Goal: Information Seeking & Learning: Learn about a topic

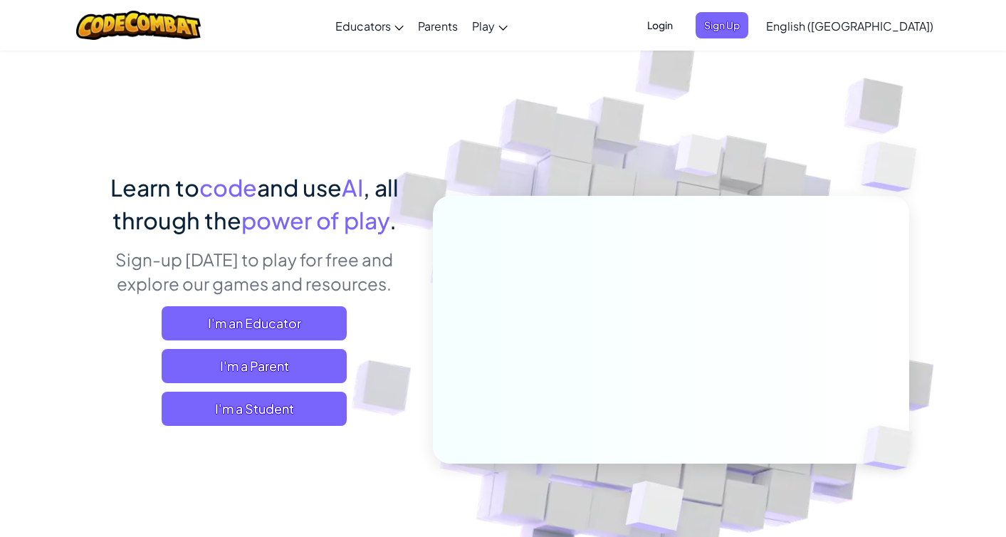
click at [682, 24] on span "Login" at bounding box center [660, 25] width 43 height 26
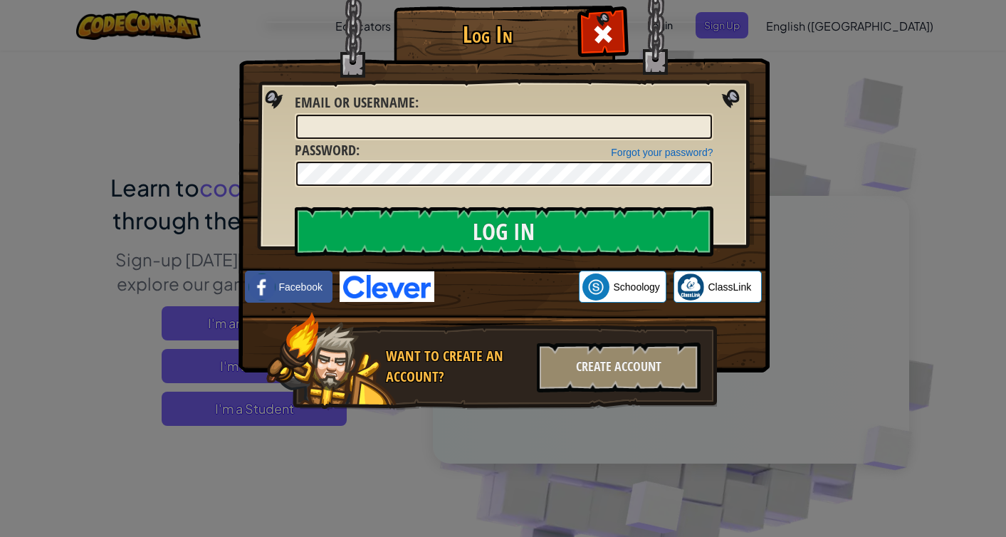
click at [209, 106] on div "Log In Unknown Error Email or Username : Forgot your password? Password : Log I…" at bounding box center [503, 268] width 1006 height 537
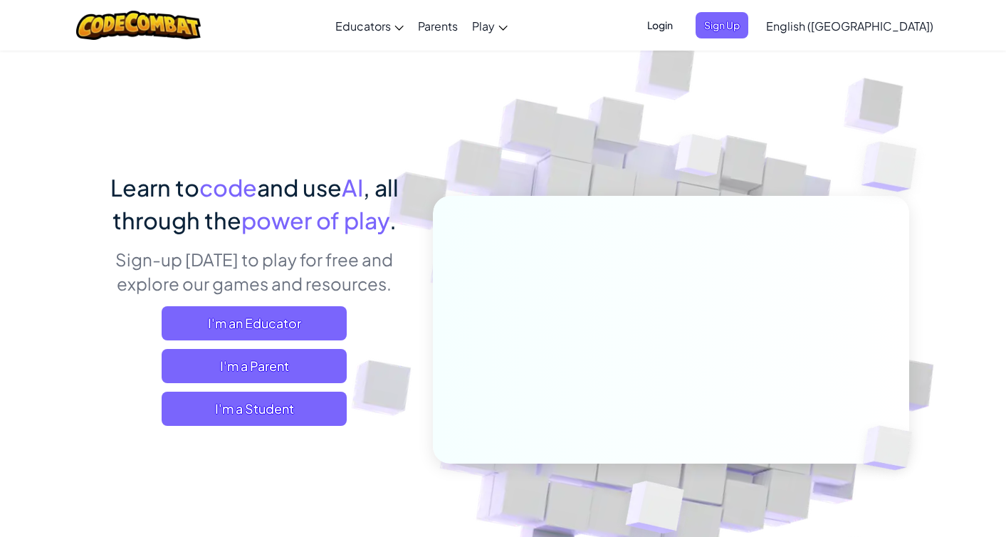
scroll to position [17, 0]
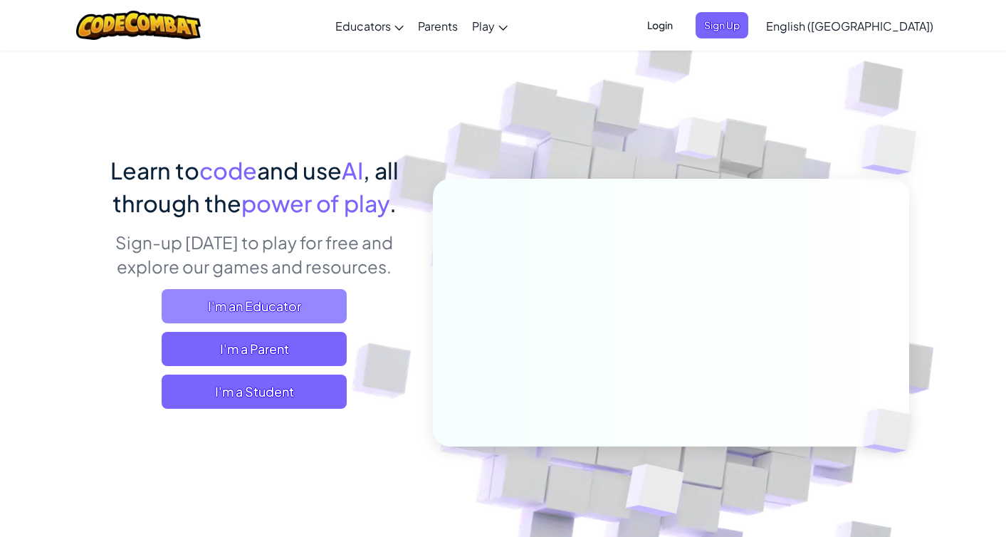
click at [258, 303] on span "I'm an Educator" at bounding box center [254, 306] width 185 height 34
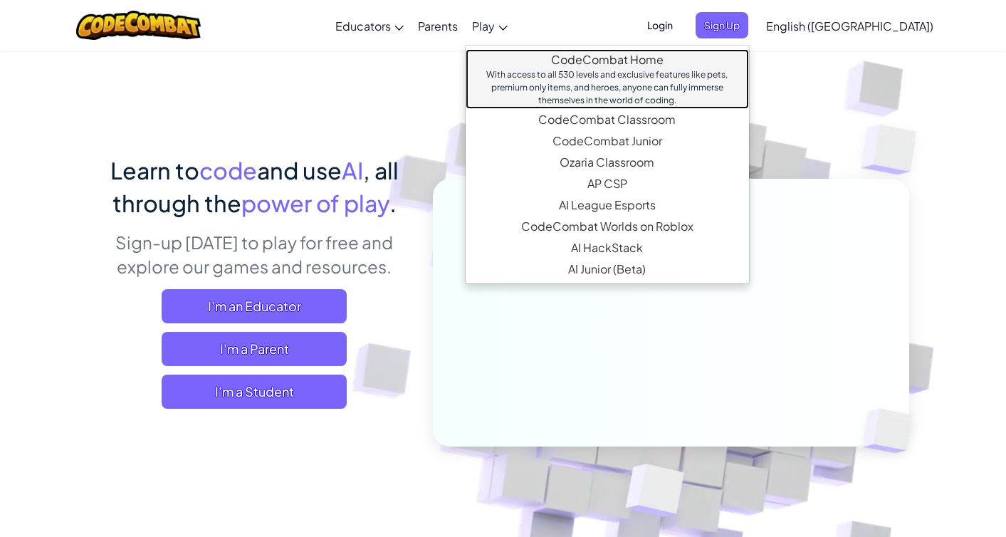
click at [623, 70] on div "With access to all 530 levels and exclusive features like pets, premium only it…" at bounding box center [607, 87] width 255 height 38
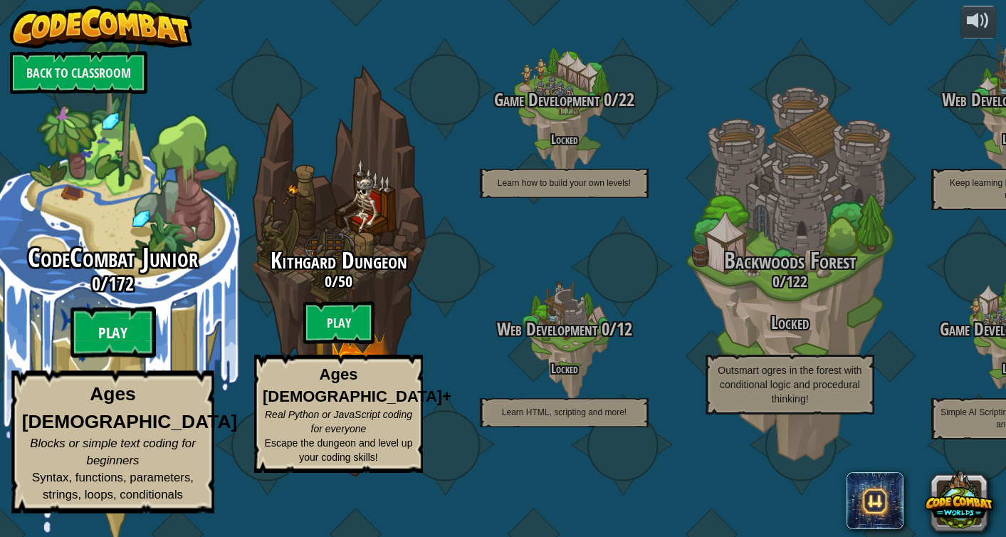
click at [118, 354] on btn "Play" at bounding box center [113, 332] width 85 height 51
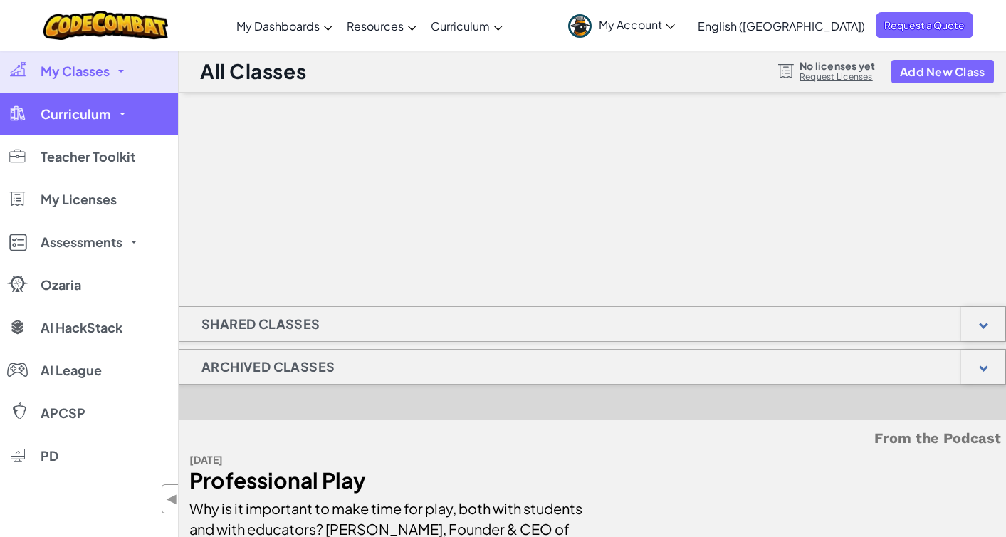
click at [99, 110] on span "Curriculum" at bounding box center [76, 114] width 71 height 13
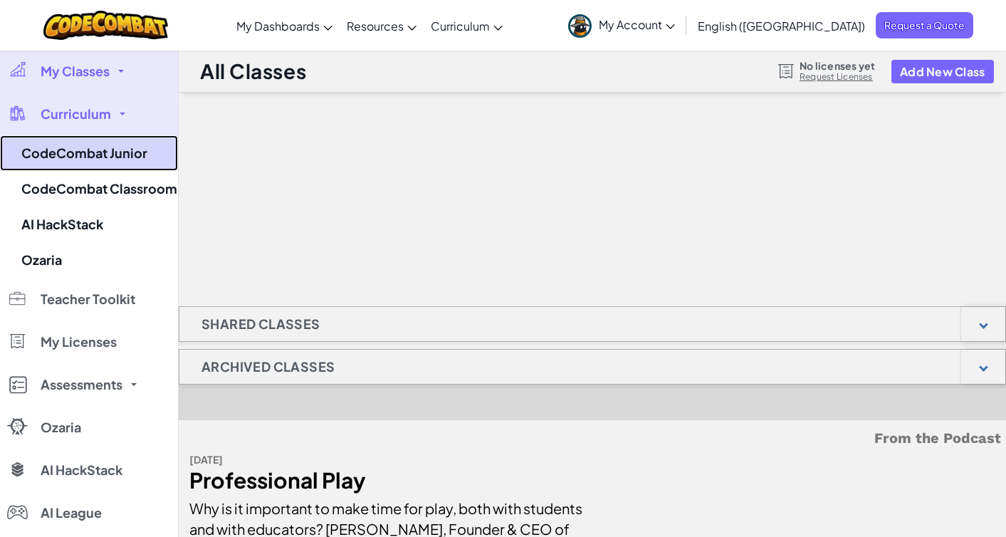
click at [80, 146] on link "CodeCombat Junior" at bounding box center [89, 153] width 178 height 36
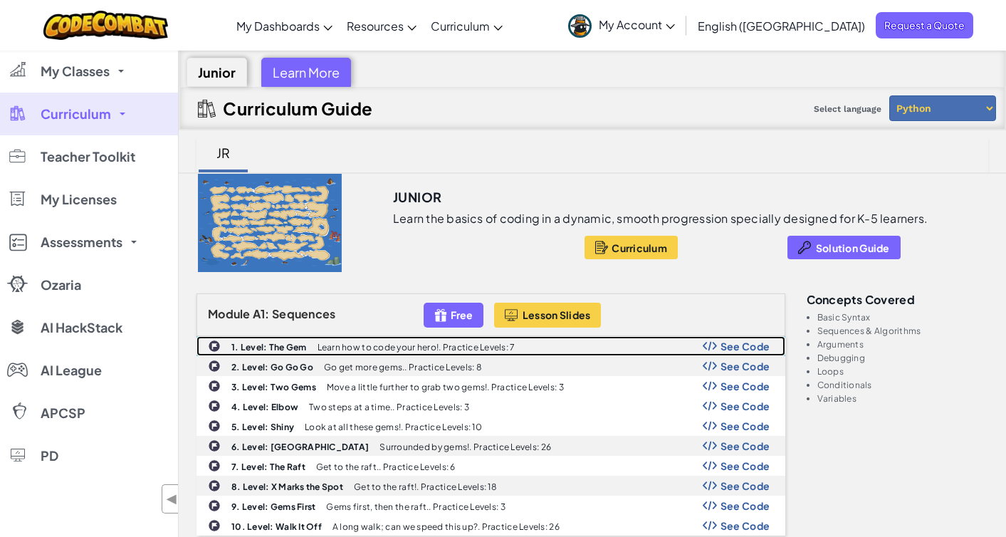
click at [290, 344] on b "1. Level: The Gem" at bounding box center [269, 347] width 76 height 11
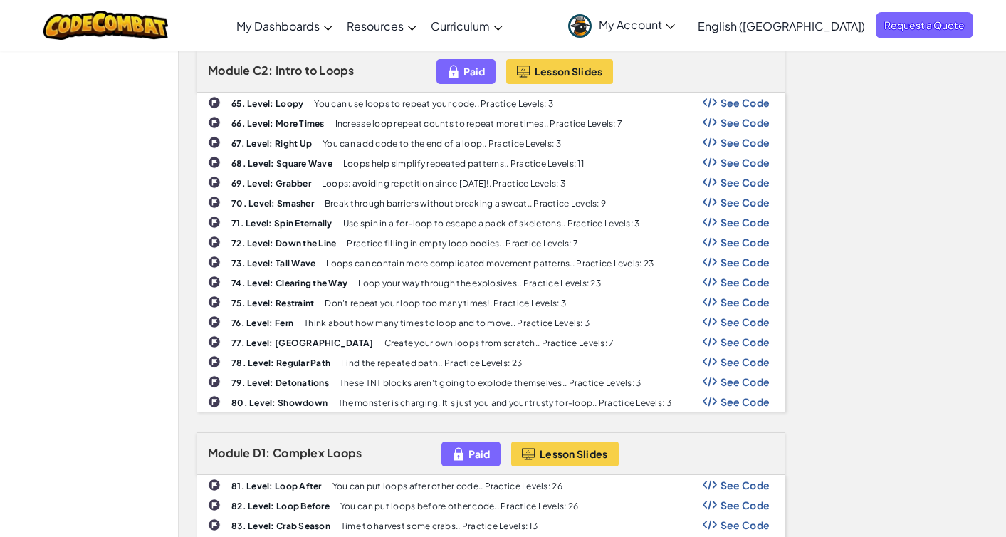
scroll to position [1858, 0]
